Goal: Navigation & Orientation: Find specific page/section

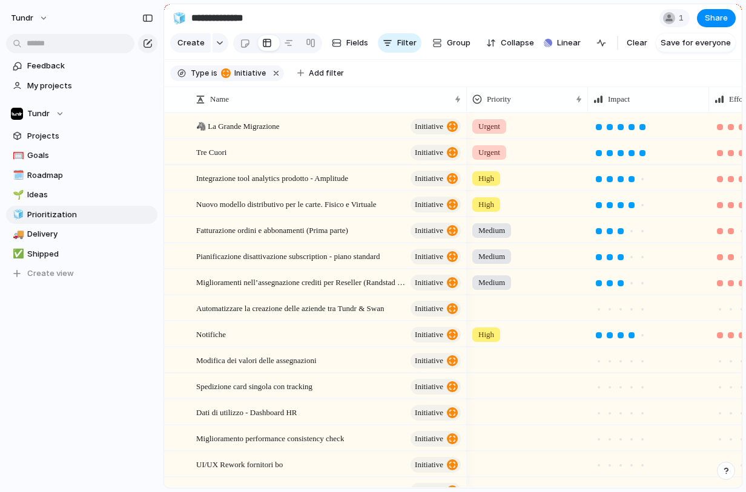
click at [77, 356] on div "Feedback My projects Tundr Projects 🥅 Goals 🗓️ Roadmap 🌱 Ideas 🧊 Prioritization…" at bounding box center [81, 190] width 163 height 381
click at [79, 360] on div "Feedback My projects Tundr Projects 🥅 Goals 🗓️ Roadmap 🌱 Ideas 🧊 Prioritization…" at bounding box center [81, 190] width 163 height 381
click at [83, 364] on div "Feedback My projects Tundr Projects 🥅 Goals 🗓️ Roadmap 🌱 Ideas 🧊 Prioritization…" at bounding box center [81, 190] width 163 height 381
click at [50, 188] on link "🌱 Ideas" at bounding box center [81, 195] width 151 height 18
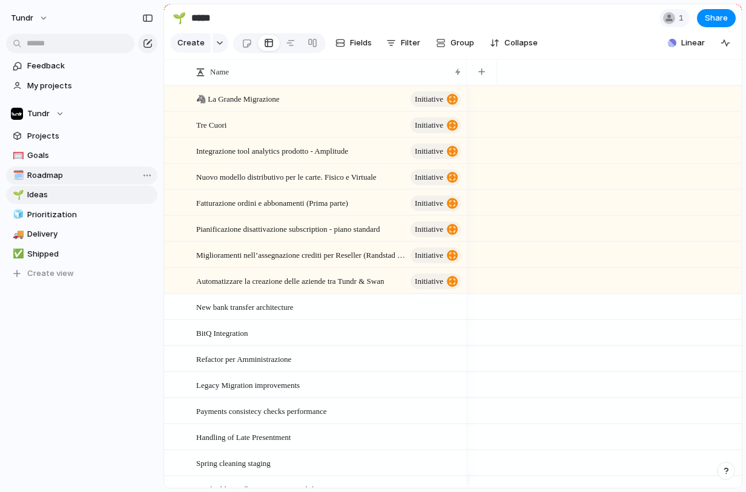
click at [51, 182] on link "🗓️ Roadmap" at bounding box center [81, 175] width 151 height 18
type input "*******"
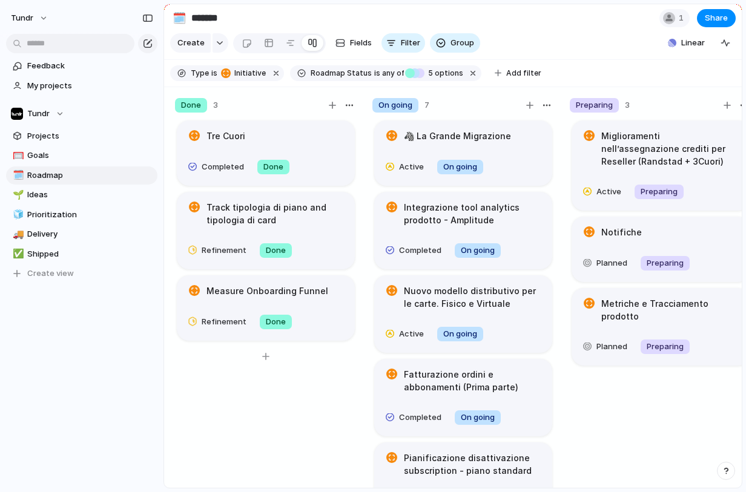
click at [253, 404] on div "Tre Cuori Completed Done Track tipologia di piano and tipologia di card Refinem…" at bounding box center [266, 309] width 182 height 381
click at [254, 404] on div "Tre Cuori Completed Done Track tipologia di piano and tipologia di card Refinem…" at bounding box center [266, 309] width 182 height 381
click at [269, 409] on div "Tre Cuori Completed Done Track tipologia di piano and tipologia di card Refinem…" at bounding box center [266, 309] width 182 height 381
click at [62, 138] on span "Projects" at bounding box center [90, 136] width 126 height 12
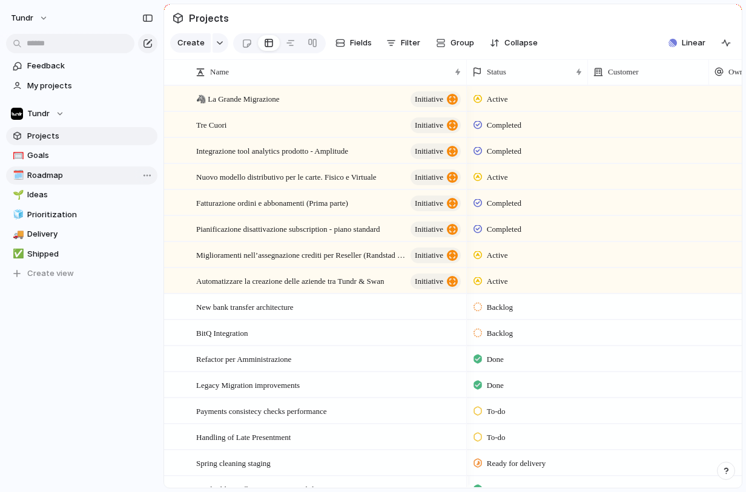
click at [56, 174] on span "Roadmap" at bounding box center [90, 175] width 126 height 12
